Goal: Navigation & Orientation: Find specific page/section

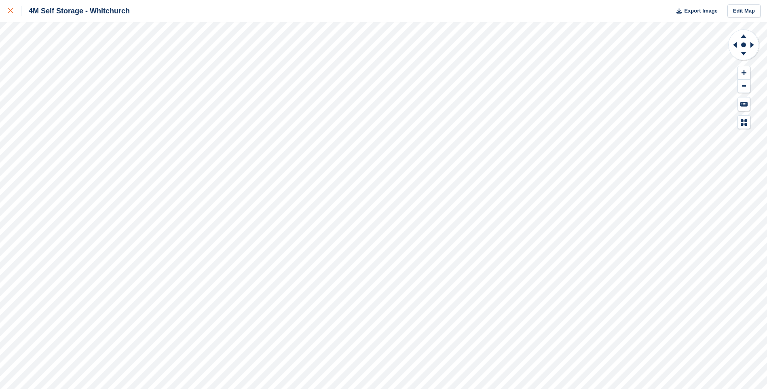
click at [6, 14] on link at bounding box center [10, 11] width 21 height 22
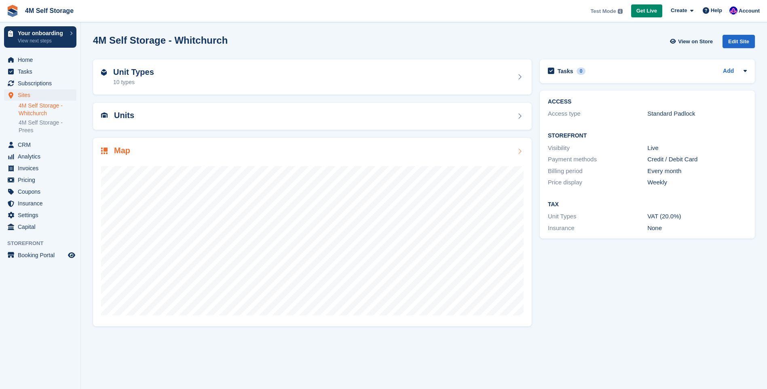
click at [522, 150] on icon at bounding box center [520, 151] width 8 height 6
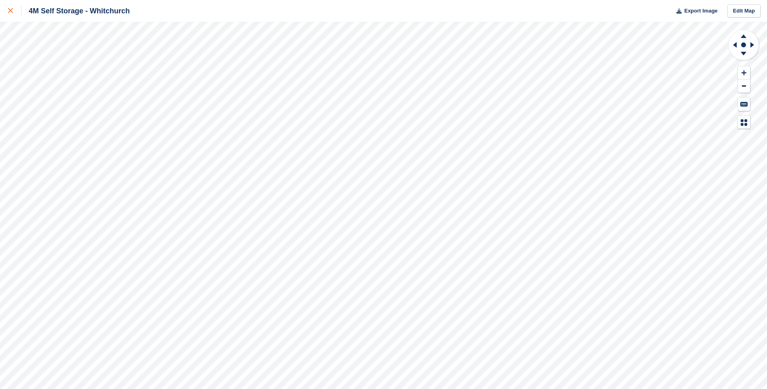
click at [1, 13] on link at bounding box center [10, 11] width 21 height 22
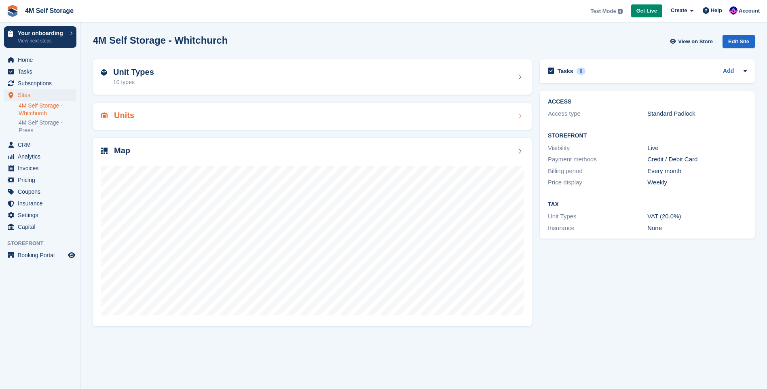
click at [184, 112] on div "Units" at bounding box center [312, 116] width 423 height 11
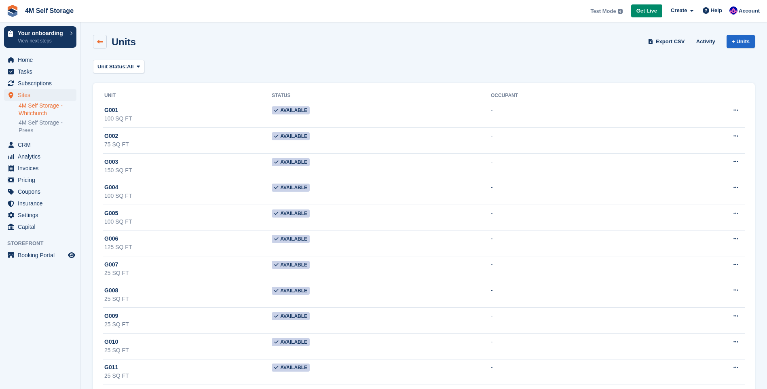
click at [99, 40] on icon at bounding box center [100, 42] width 6 height 6
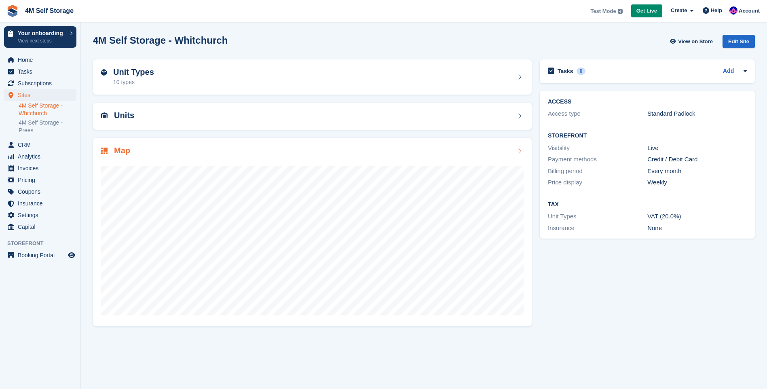
click at [522, 150] on icon at bounding box center [520, 151] width 8 height 6
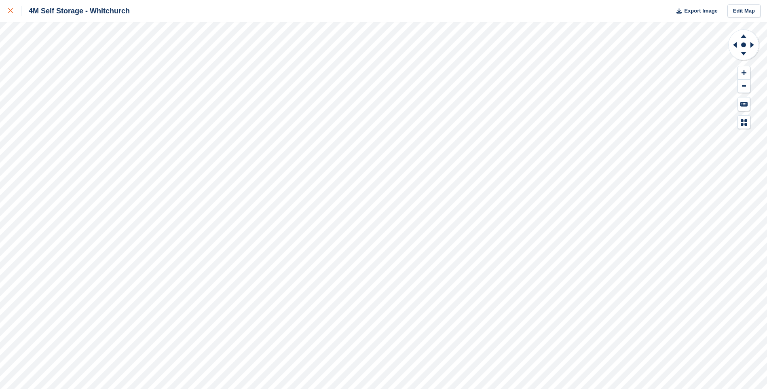
click at [11, 15] on div at bounding box center [14, 11] width 13 height 10
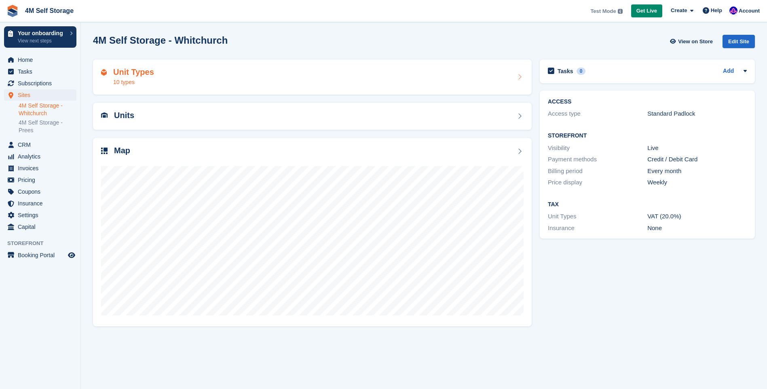
click at [138, 81] on div "10 types" at bounding box center [133, 82] width 41 height 8
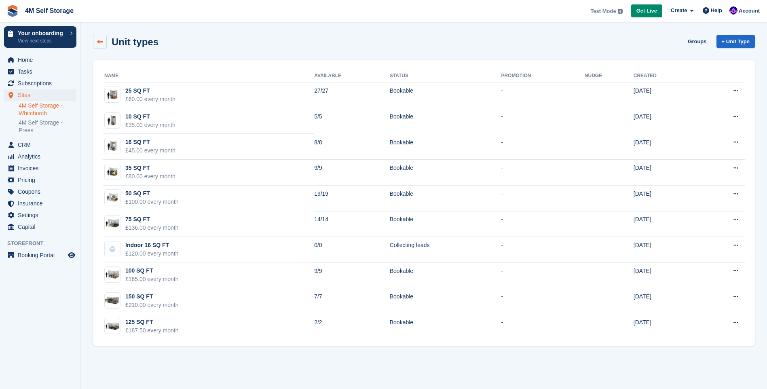
click at [96, 45] on link at bounding box center [100, 42] width 14 height 14
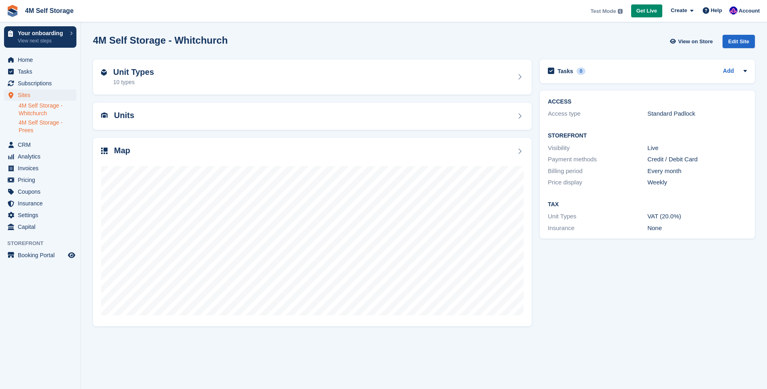
click at [43, 119] on link "4M Self Storage - Prees" at bounding box center [48, 126] width 58 height 15
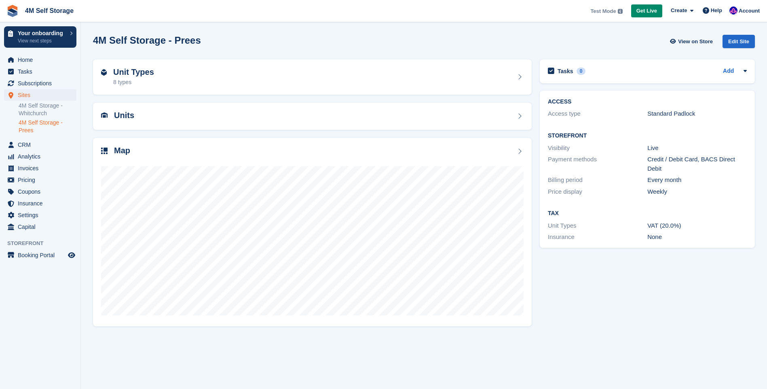
click at [40, 125] on link "4M Self Storage - Prees" at bounding box center [48, 126] width 58 height 15
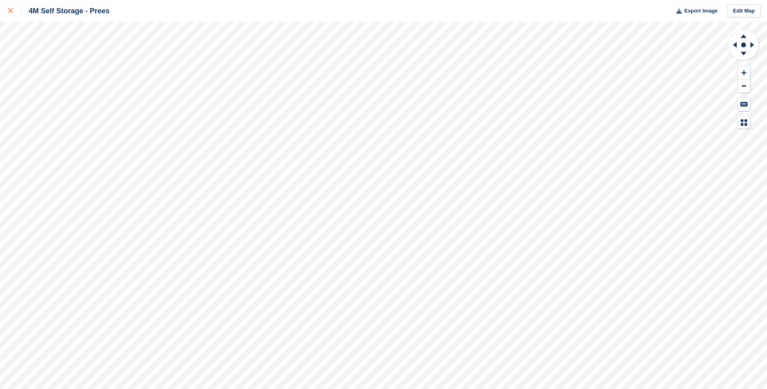
click at [9, 14] on div at bounding box center [14, 11] width 13 height 10
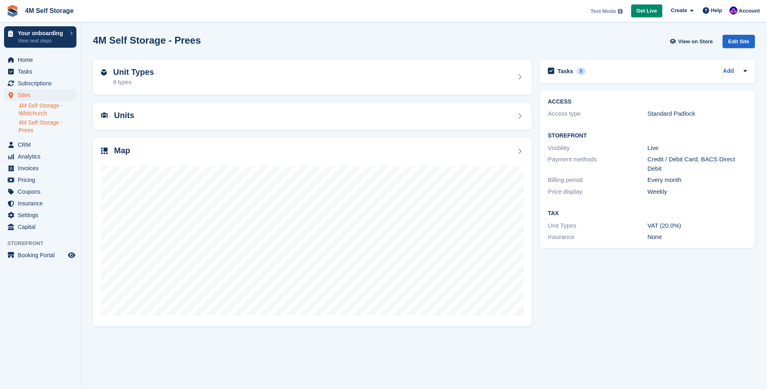
click at [41, 113] on link "4M Self Storage - Whitchurch" at bounding box center [48, 109] width 58 height 15
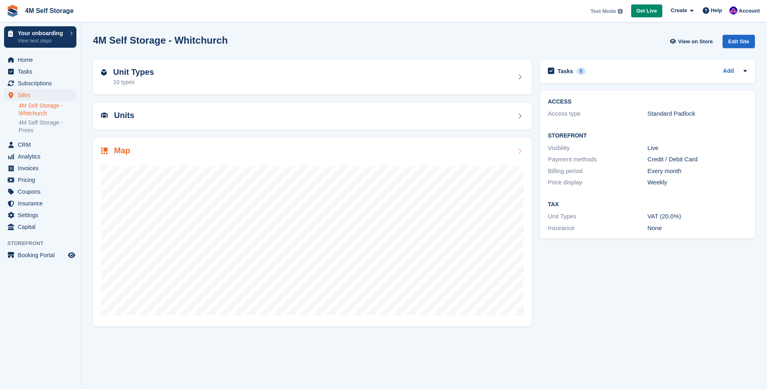
click at [520, 152] on icon at bounding box center [520, 151] width 8 height 6
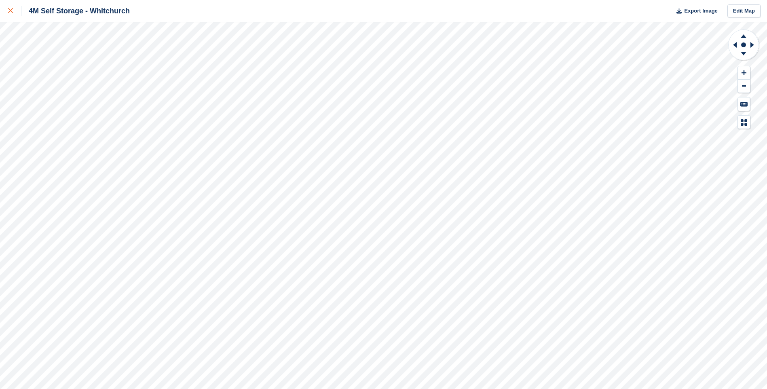
click at [5, 12] on link at bounding box center [10, 11] width 21 height 22
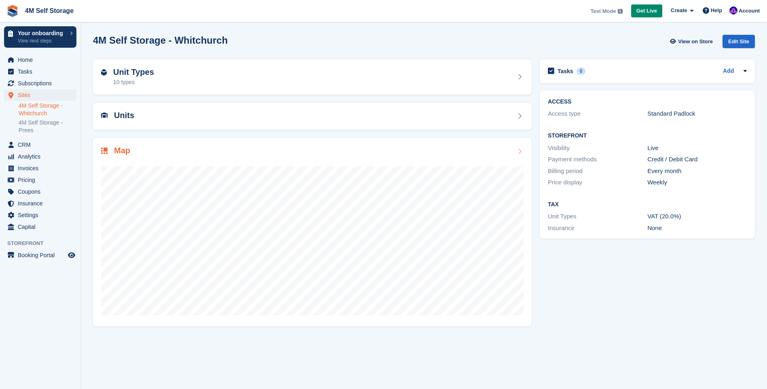
click at [518, 151] on icon at bounding box center [520, 151] width 8 height 6
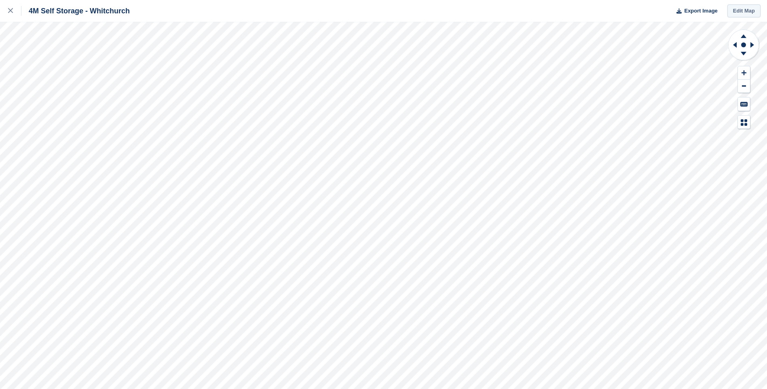
click at [742, 11] on link "Edit Map" at bounding box center [744, 10] width 33 height 13
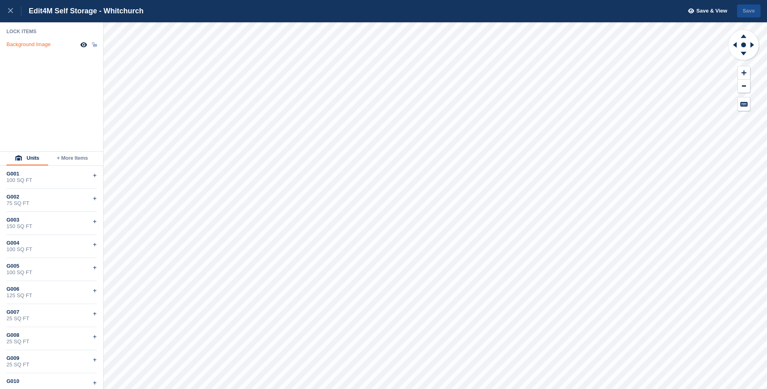
click at [49, 44] on div "Background Image" at bounding box center [28, 44] width 44 height 6
click at [7, 9] on link at bounding box center [10, 11] width 21 height 22
click at [11, 10] on icon at bounding box center [10, 10] width 5 height 5
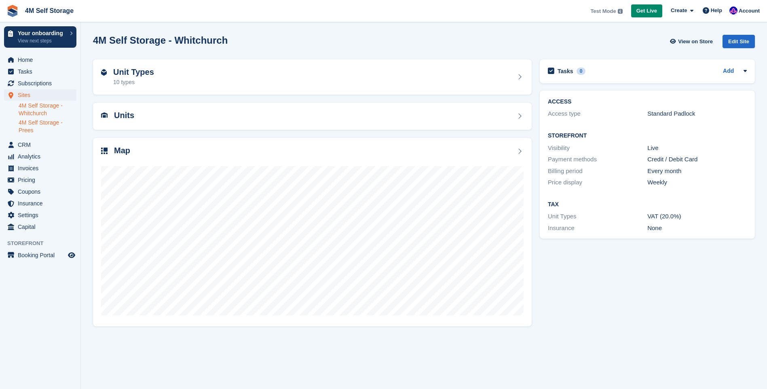
click at [32, 124] on link "4M Self Storage - Prees" at bounding box center [48, 126] width 58 height 15
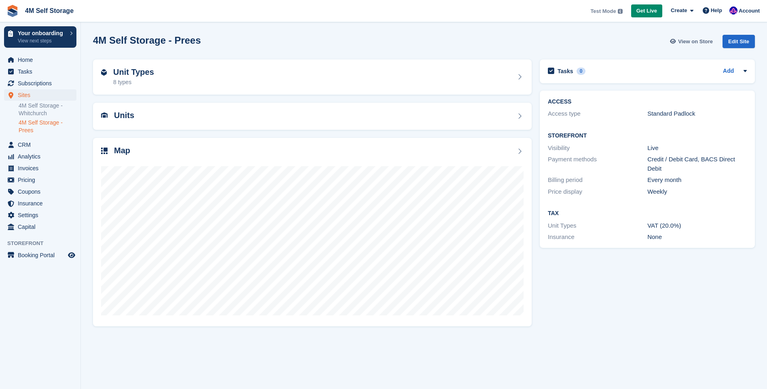
click at [700, 44] on span "View on Store" at bounding box center [695, 42] width 35 height 8
click at [32, 117] on link "4M Self Storage - Whitchurch" at bounding box center [48, 109] width 58 height 15
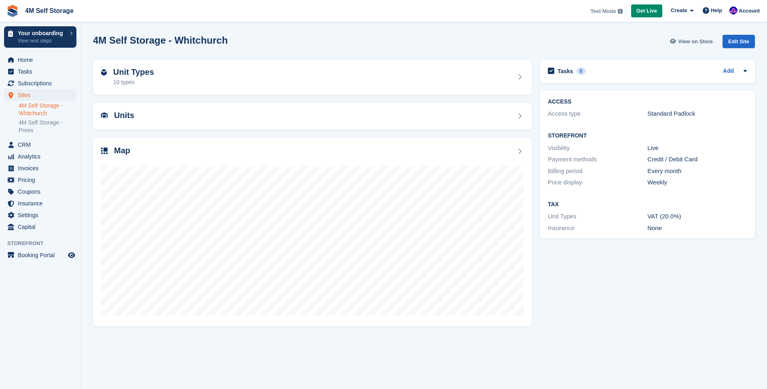
click at [695, 42] on span "View on Store" at bounding box center [695, 42] width 35 height 8
